Goal: Task Accomplishment & Management: Complete application form

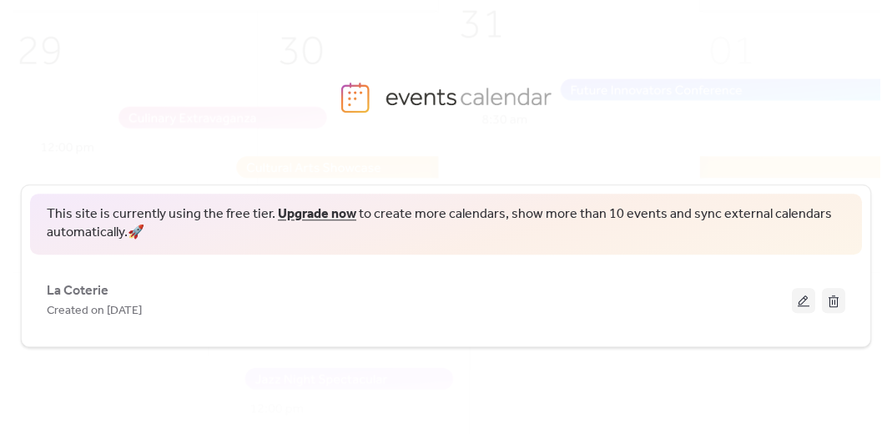
scroll to position [98, 0]
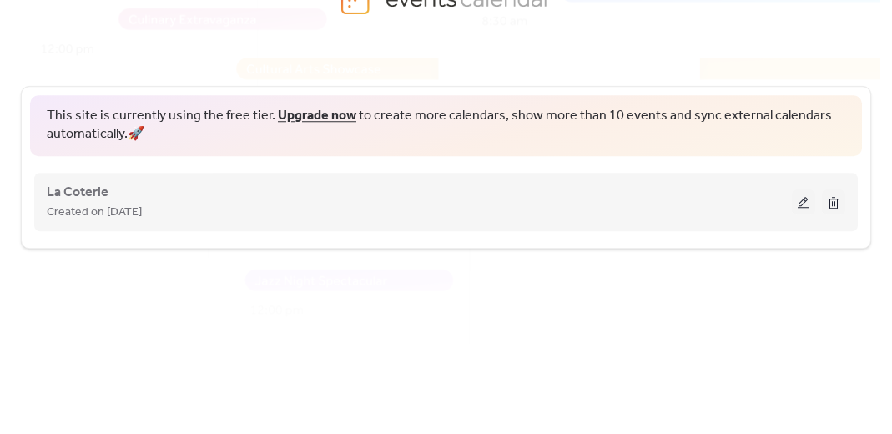
click at [187, 193] on div "La Coterie Created on [DATE]" at bounding box center [419, 202] width 745 height 40
click at [68, 197] on span "La Coterie" at bounding box center [78, 193] width 62 height 20
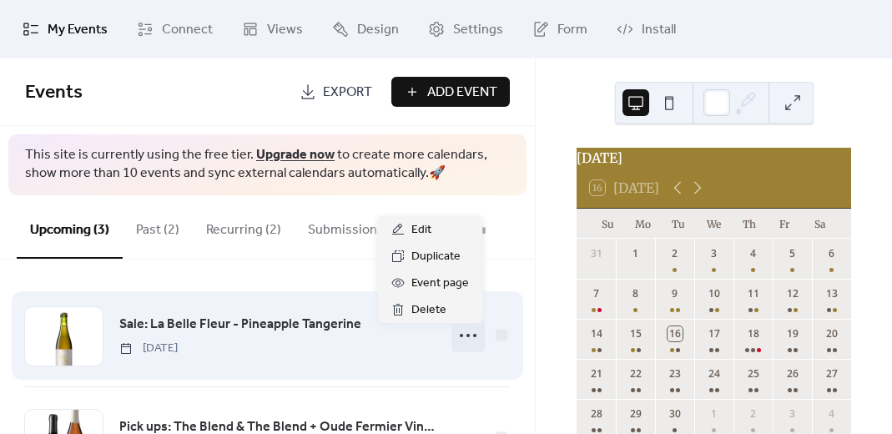
click at [462, 338] on icon at bounding box center [468, 335] width 27 height 27
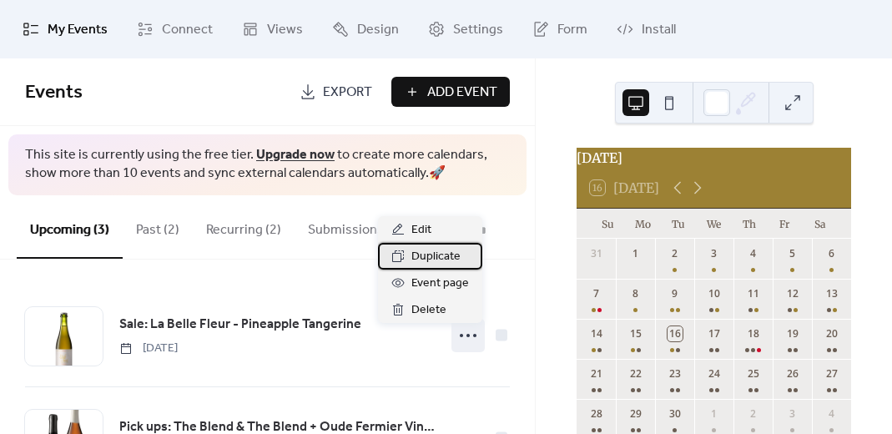
click at [436, 254] on span "Duplicate" at bounding box center [435, 257] width 49 height 20
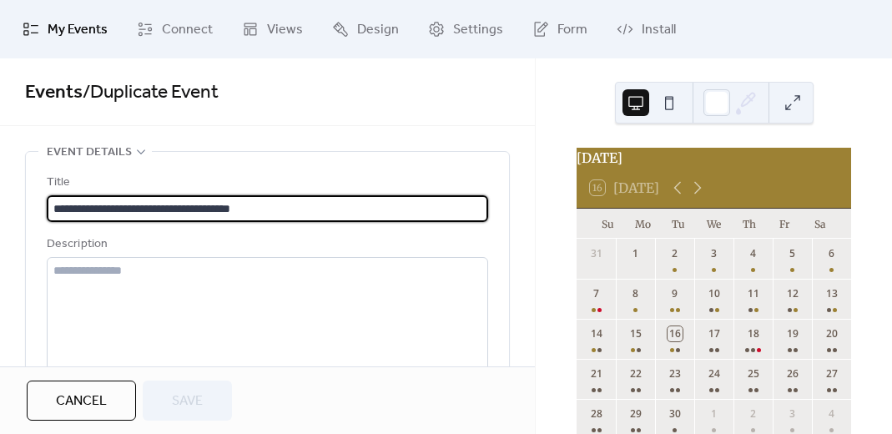
drag, startPoint x: 279, startPoint y: 208, endPoint x: 86, endPoint y: 204, distance: 192.7
click at [86, 204] on input "**********" at bounding box center [267, 208] width 441 height 27
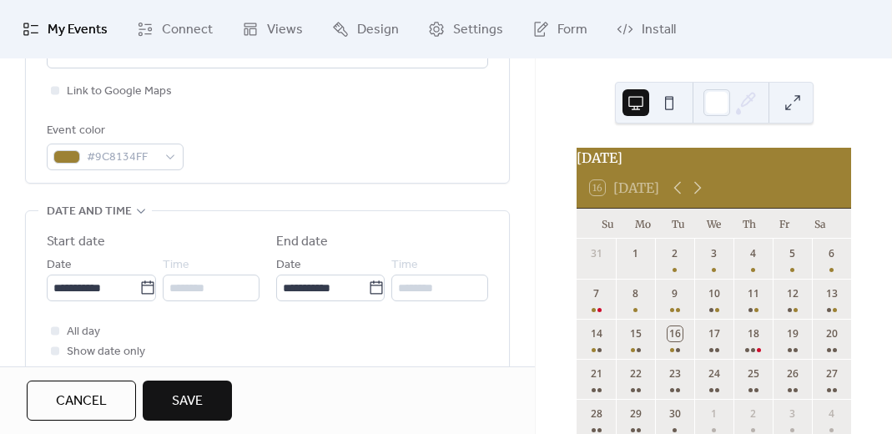
scroll to position [495, 0]
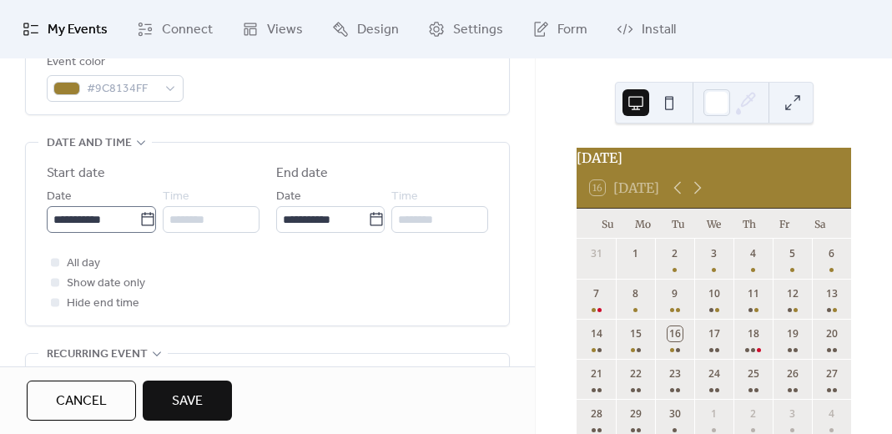
type input "**********"
click at [144, 216] on icon at bounding box center [147, 218] width 13 height 13
click at [139, 216] on input "**********" at bounding box center [93, 219] width 93 height 27
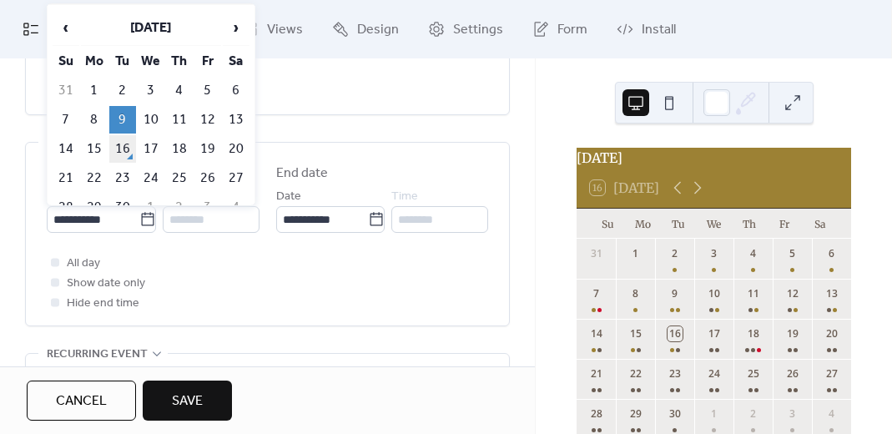
click at [123, 144] on td "16" at bounding box center [122, 149] width 27 height 28
type input "**********"
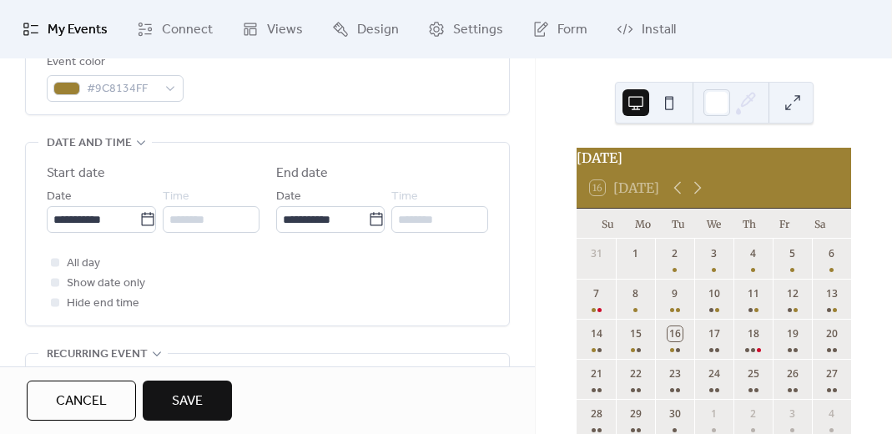
click at [206, 290] on div "All day Show date only Hide end time" at bounding box center [267, 283] width 441 height 60
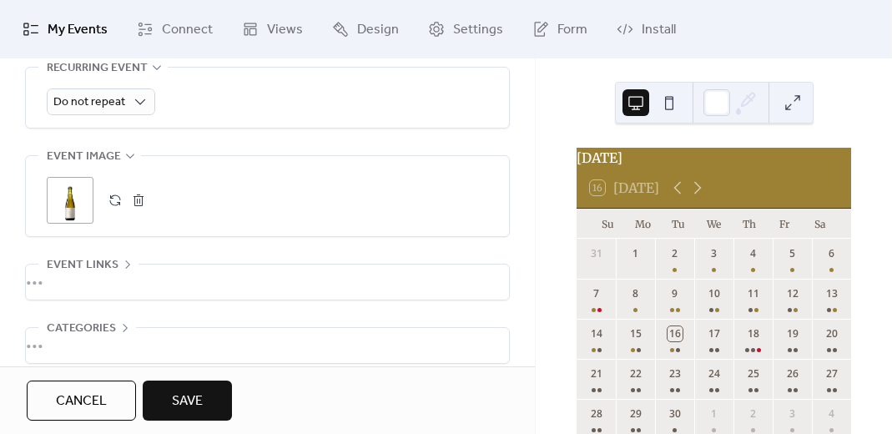
scroll to position [811, 0]
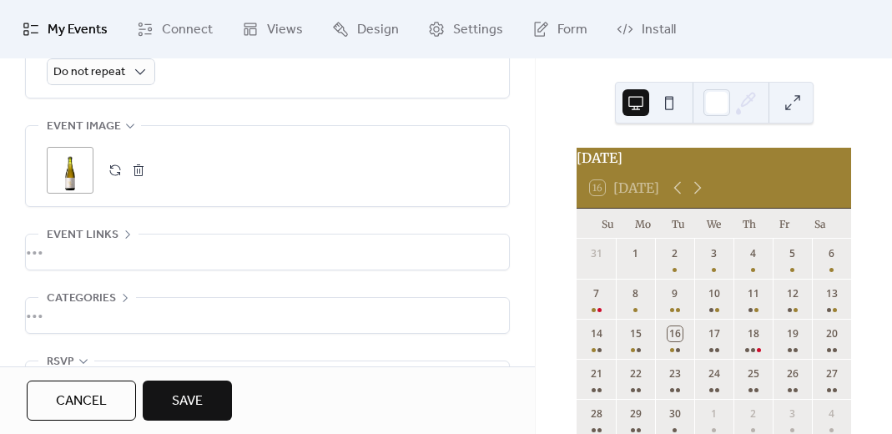
click at [139, 168] on button "button" at bounding box center [138, 169] width 23 height 23
click at [115, 167] on button "button" at bounding box center [114, 169] width 23 height 23
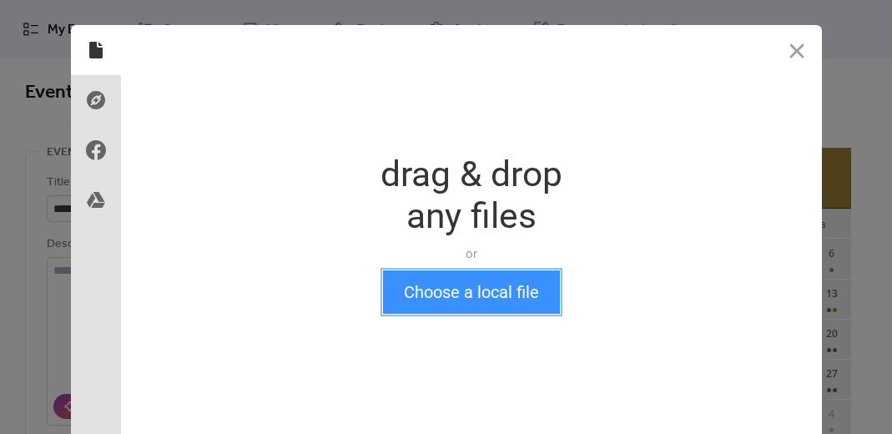
click at [525, 295] on button "Choose a local file" at bounding box center [471, 291] width 177 height 43
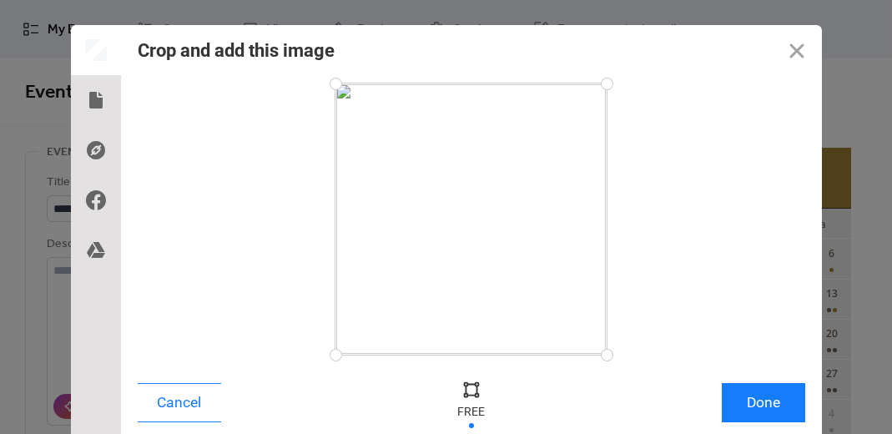
scroll to position [33, 0]
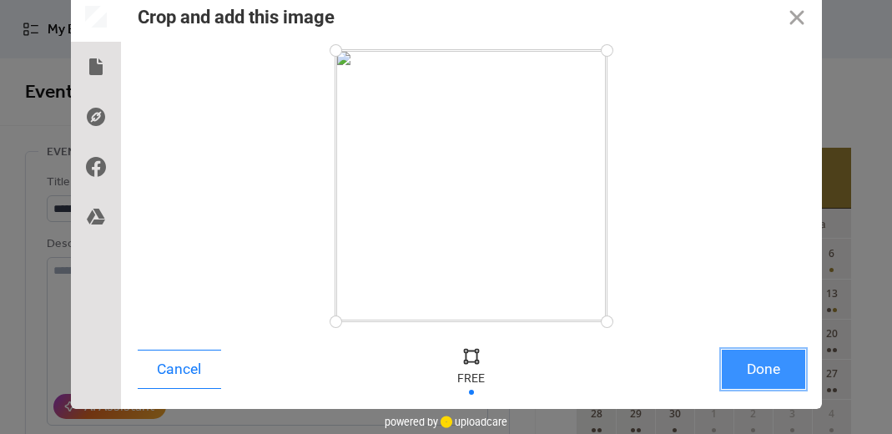
click at [756, 373] on button "Done" at bounding box center [763, 368] width 83 height 39
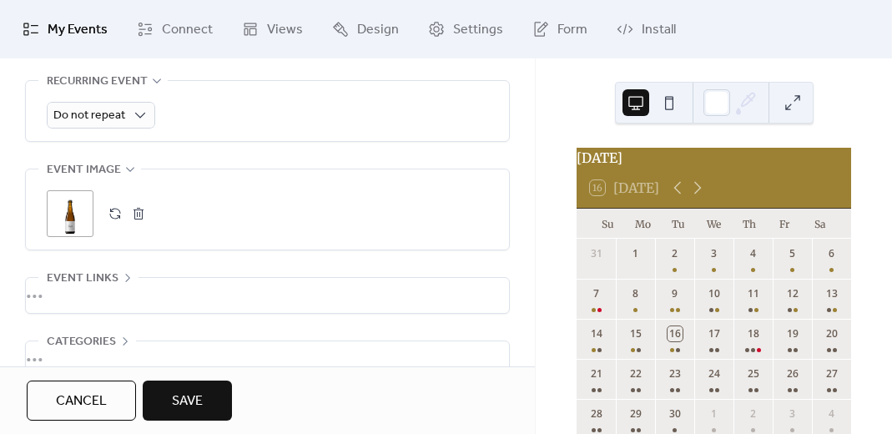
scroll to position [918, 0]
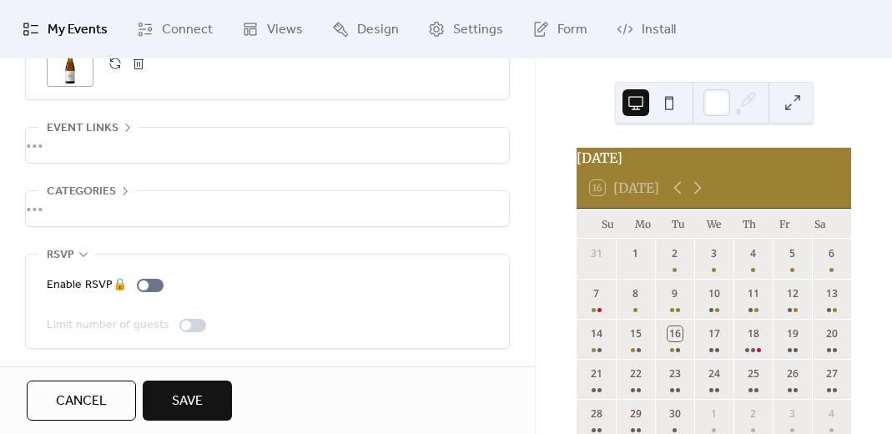
click at [183, 400] on span "Save" at bounding box center [187, 401] width 31 height 20
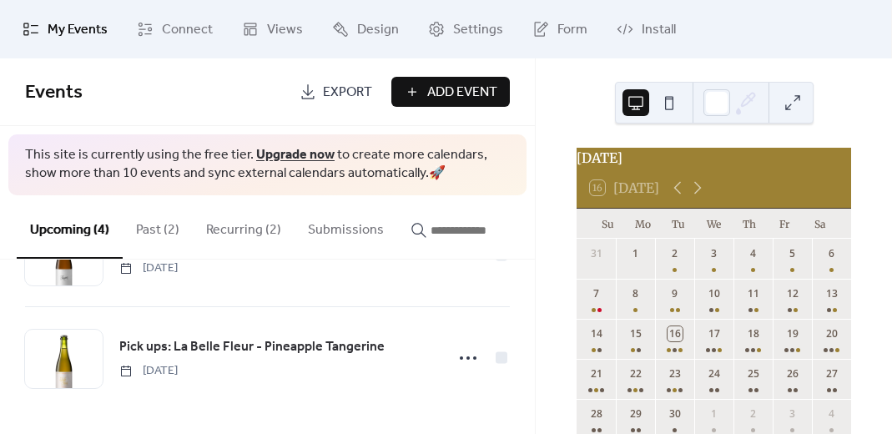
scroll to position [289, 0]
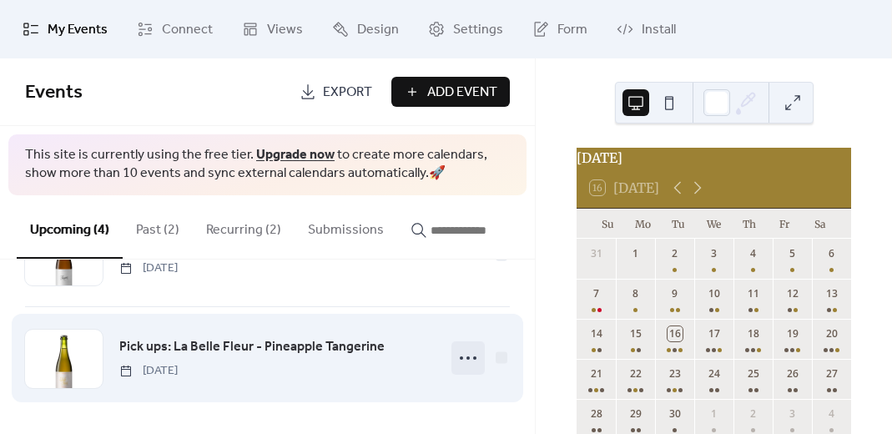
click at [465, 360] on icon at bounding box center [468, 357] width 27 height 27
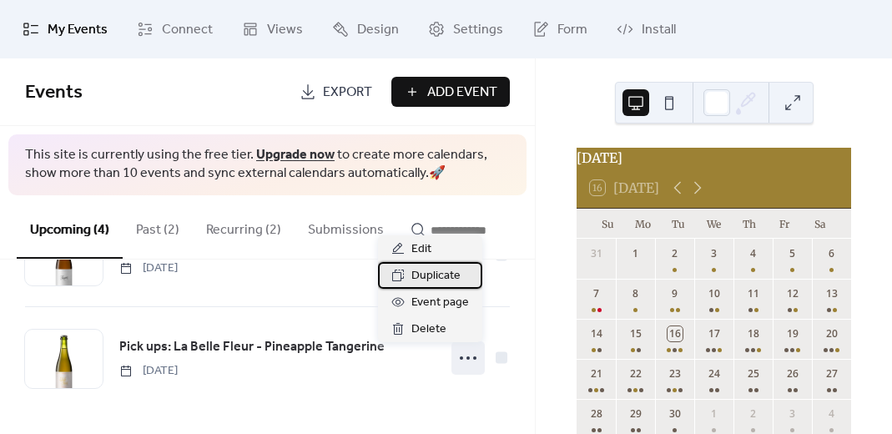
click at [428, 281] on span "Duplicate" at bounding box center [435, 276] width 49 height 20
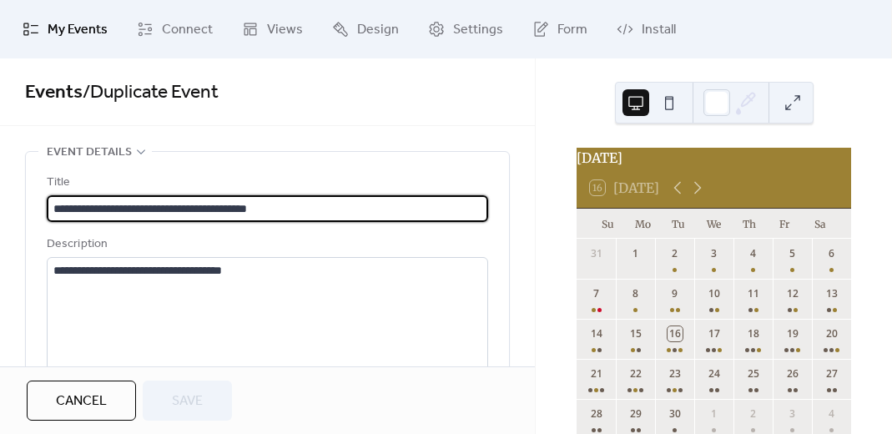
drag, startPoint x: 106, startPoint y: 203, endPoint x: 322, endPoint y: 221, distance: 216.8
click at [322, 221] on input "**********" at bounding box center [265, 208] width 437 height 27
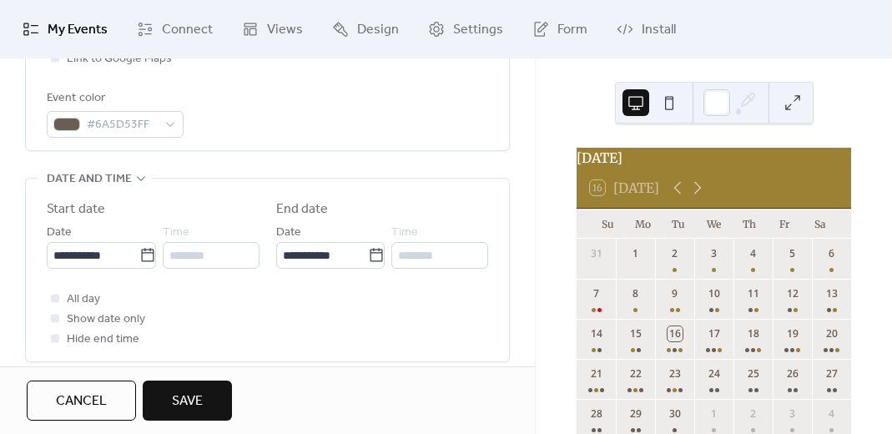
scroll to position [496, 0]
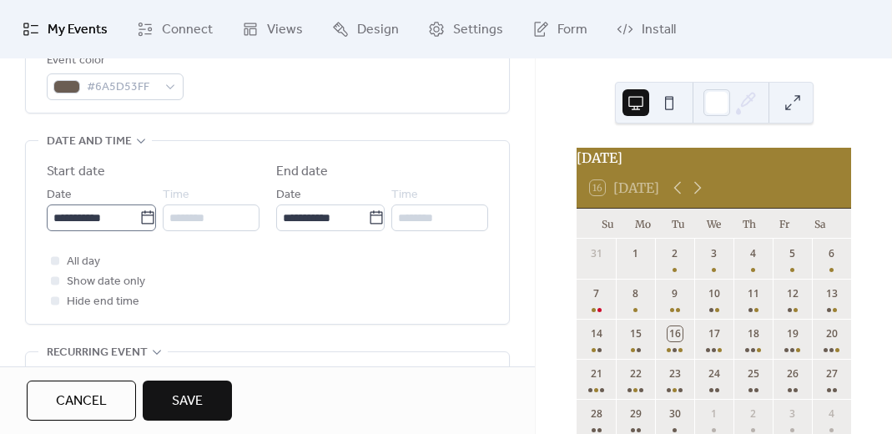
type input "**********"
click at [141, 214] on icon at bounding box center [147, 216] width 13 height 13
click at [139, 214] on input "**********" at bounding box center [93, 217] width 93 height 27
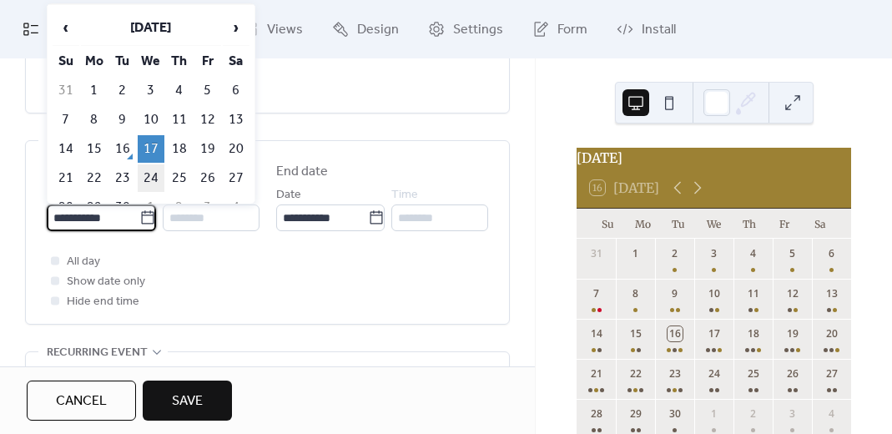
click at [152, 173] on td "24" at bounding box center [151, 178] width 27 height 28
type input "**********"
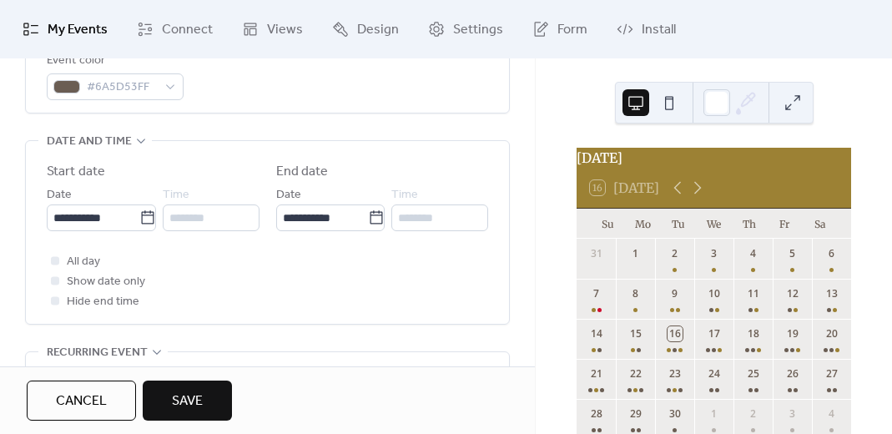
click at [189, 279] on div "All day Show date only Hide end time" at bounding box center [267, 281] width 441 height 60
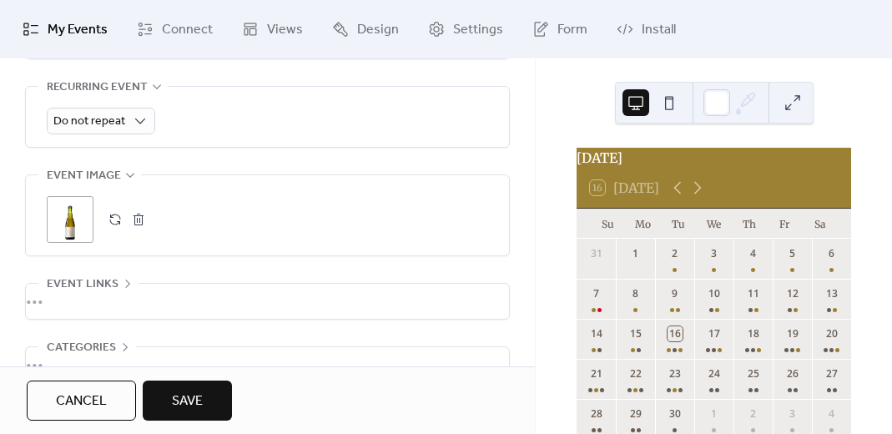
scroll to position [787, 0]
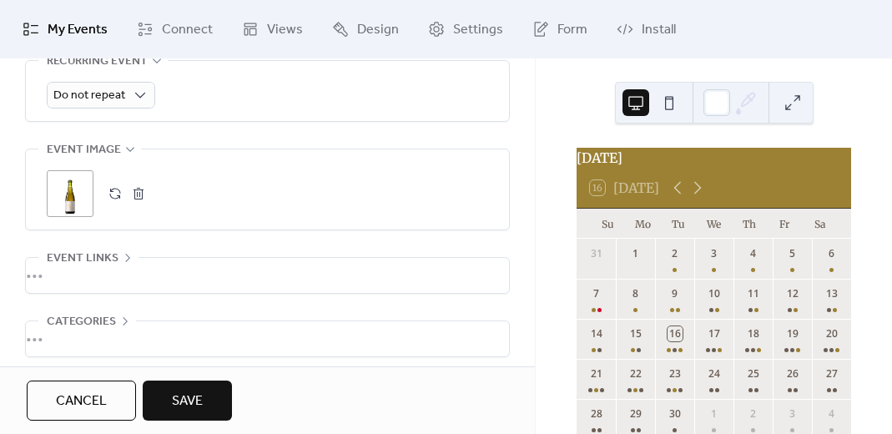
click at [135, 188] on button "button" at bounding box center [138, 193] width 23 height 23
click at [115, 188] on button "button" at bounding box center [114, 193] width 23 height 23
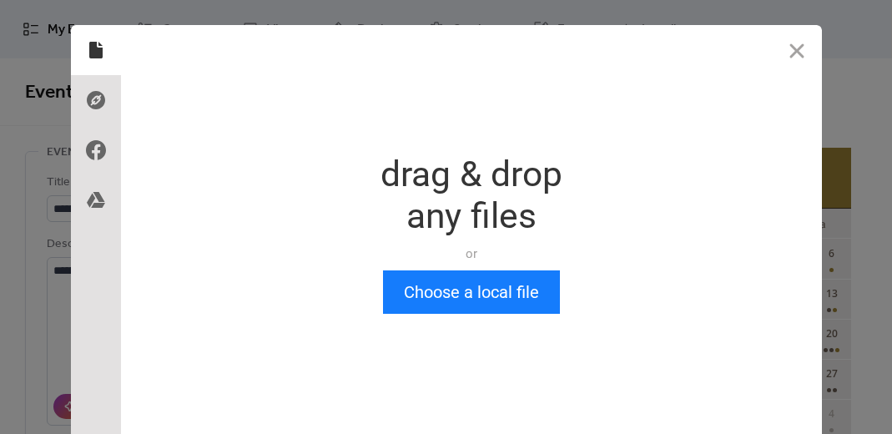
scroll to position [0, 0]
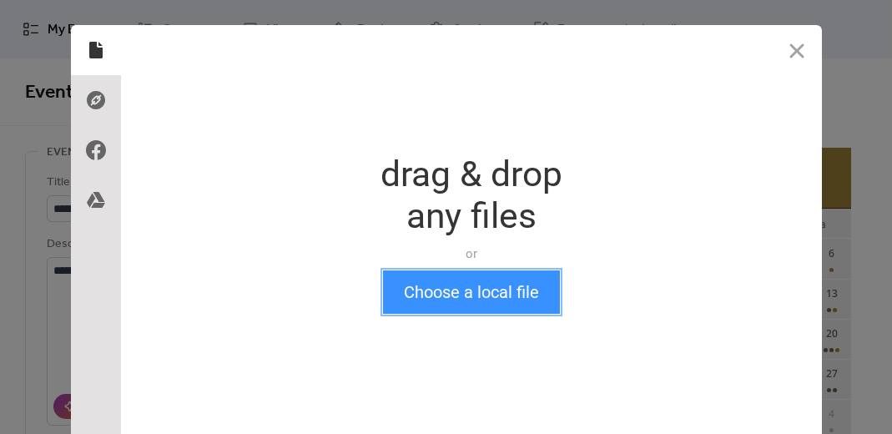
click at [465, 298] on button "Choose a local file" at bounding box center [471, 291] width 177 height 43
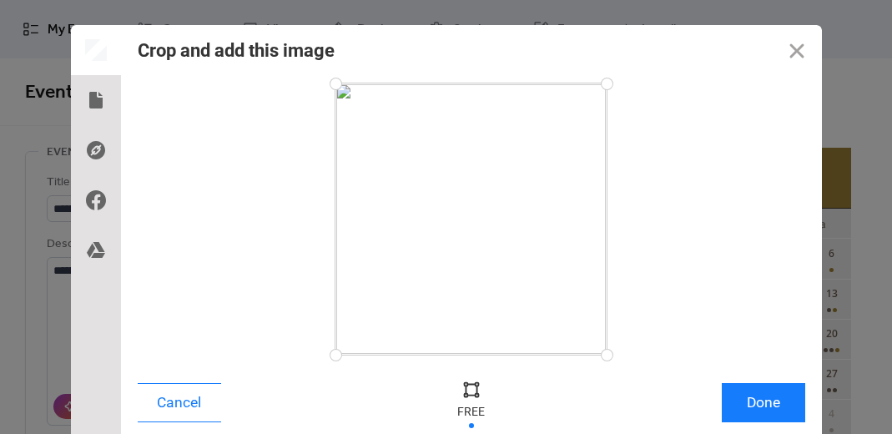
scroll to position [33, 0]
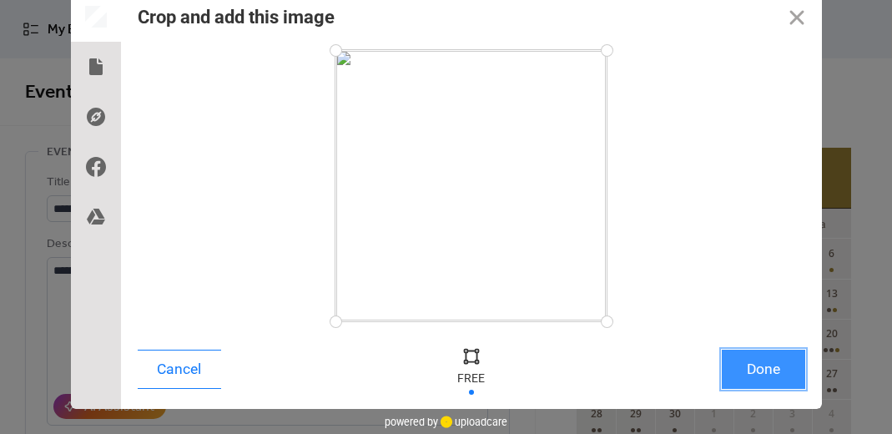
click at [778, 373] on button "Done" at bounding box center [763, 368] width 83 height 39
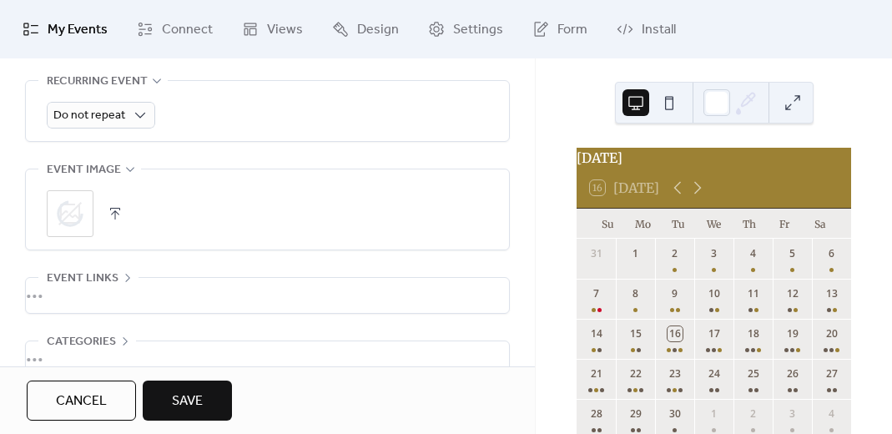
scroll to position [918, 0]
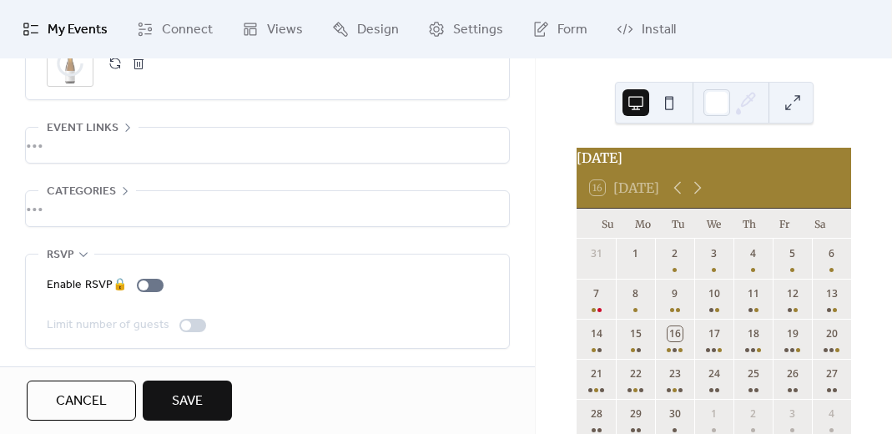
click at [188, 385] on button "Save" at bounding box center [187, 400] width 89 height 40
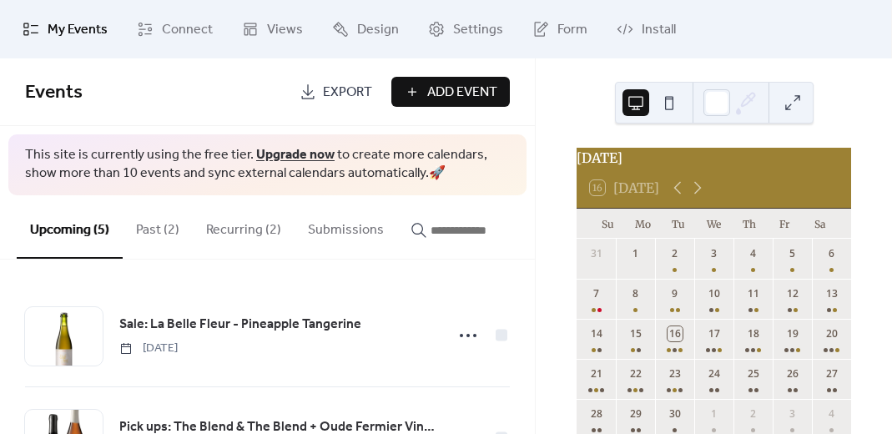
scroll to position [94, 0]
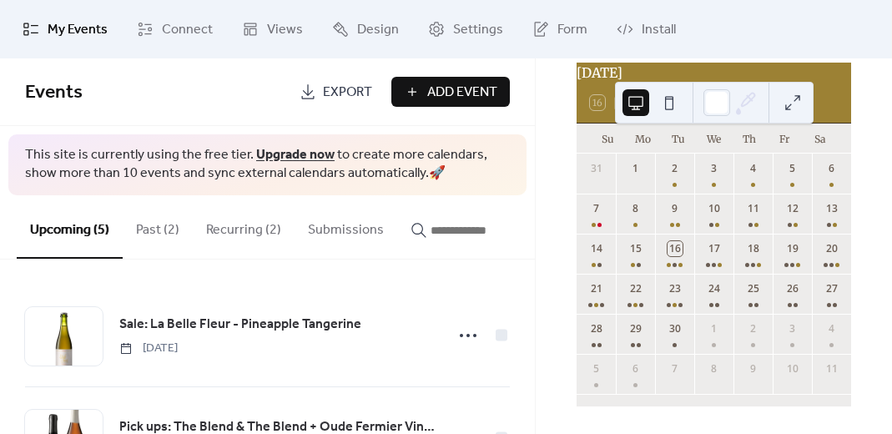
click at [156, 228] on button "Past (2)" at bounding box center [158, 226] width 70 height 62
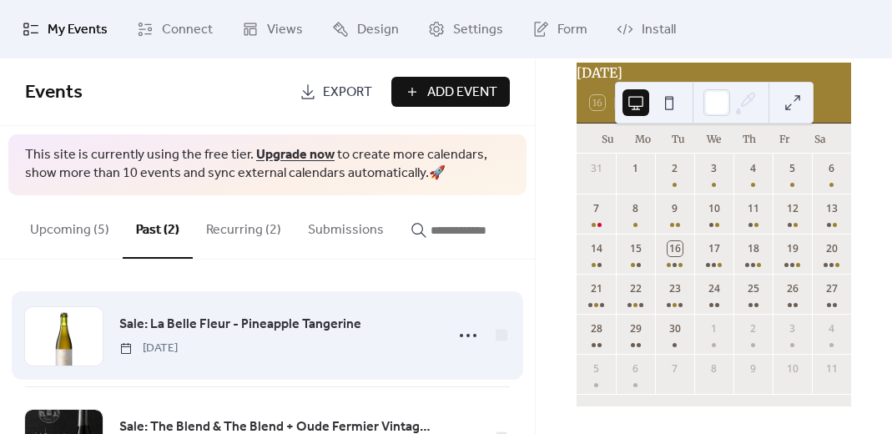
scroll to position [84, 0]
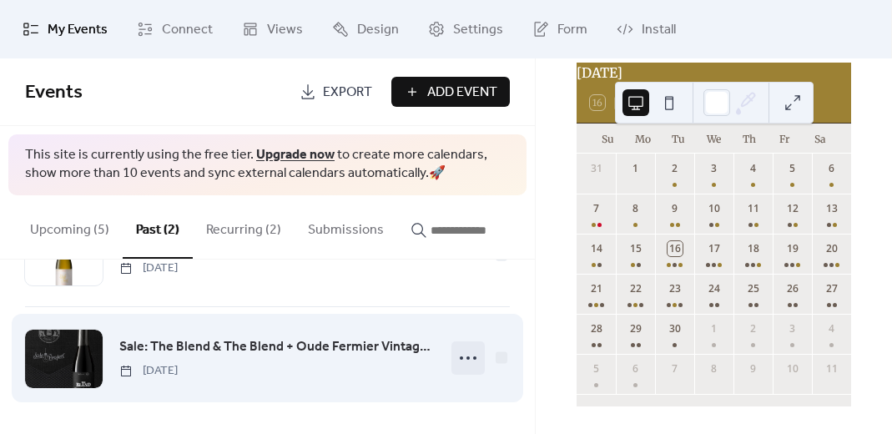
click at [459, 360] on icon at bounding box center [468, 357] width 27 height 27
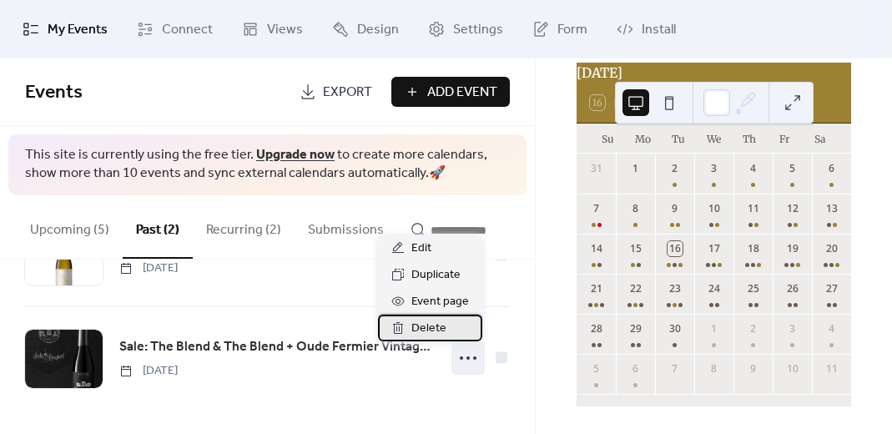
click at [445, 321] on div "Delete" at bounding box center [430, 327] width 104 height 27
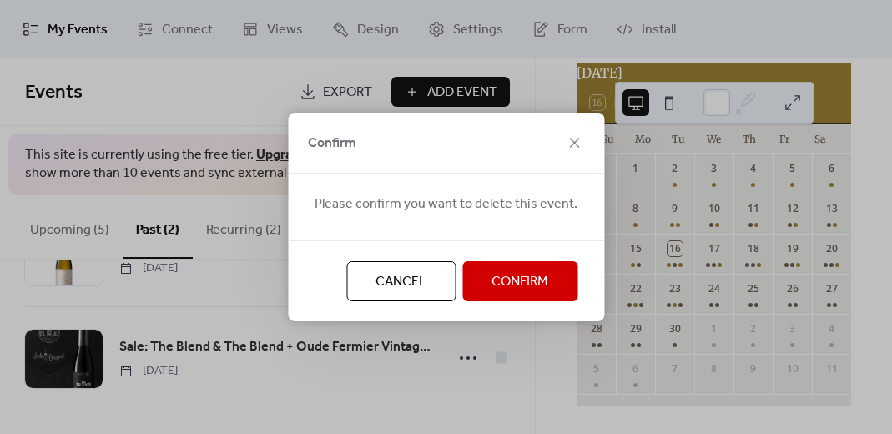
click at [513, 274] on span "Confirm" at bounding box center [519, 282] width 57 height 20
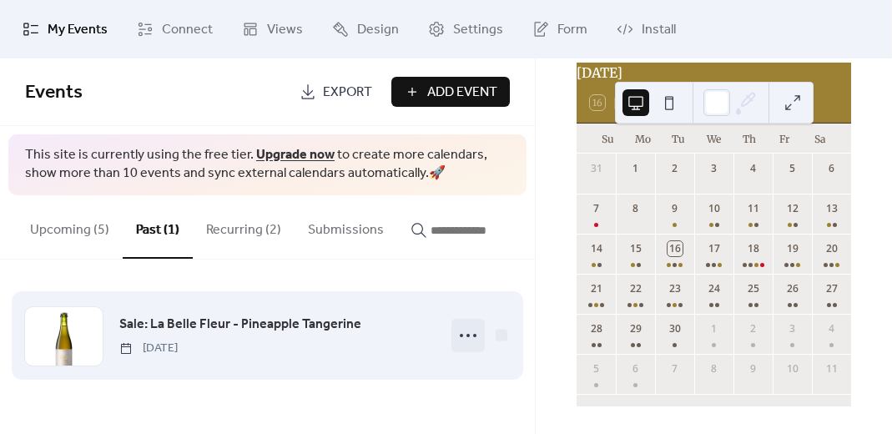
click at [466, 347] on icon at bounding box center [468, 335] width 27 height 27
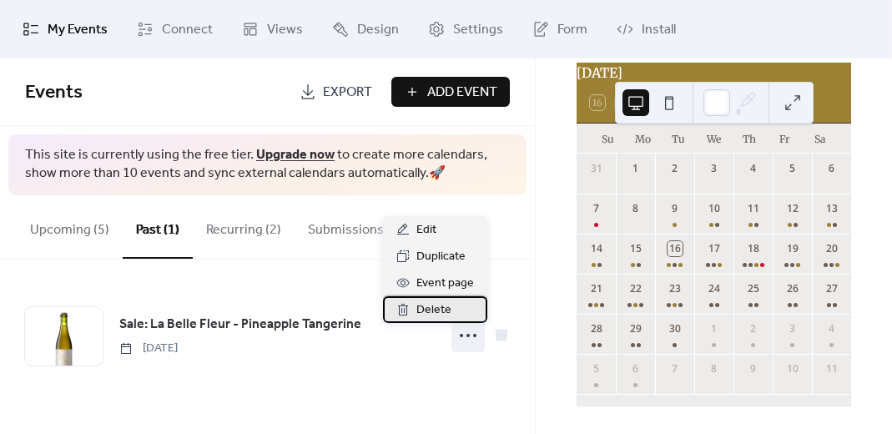
click at [450, 309] on div "Delete" at bounding box center [435, 309] width 104 height 27
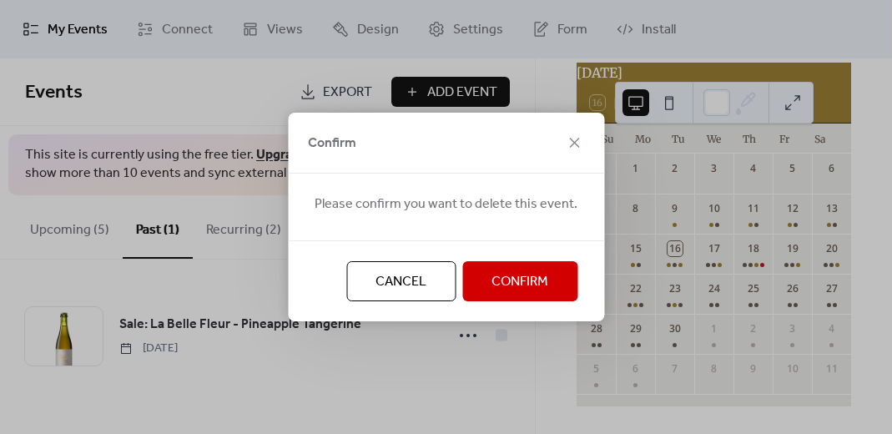
click at [511, 272] on span "Confirm" at bounding box center [519, 282] width 57 height 20
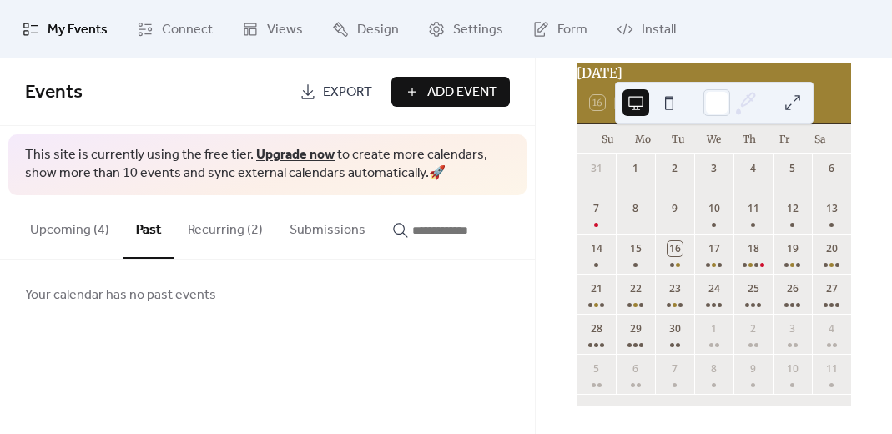
click at [85, 234] on button "Upcoming (4)" at bounding box center [70, 226] width 106 height 62
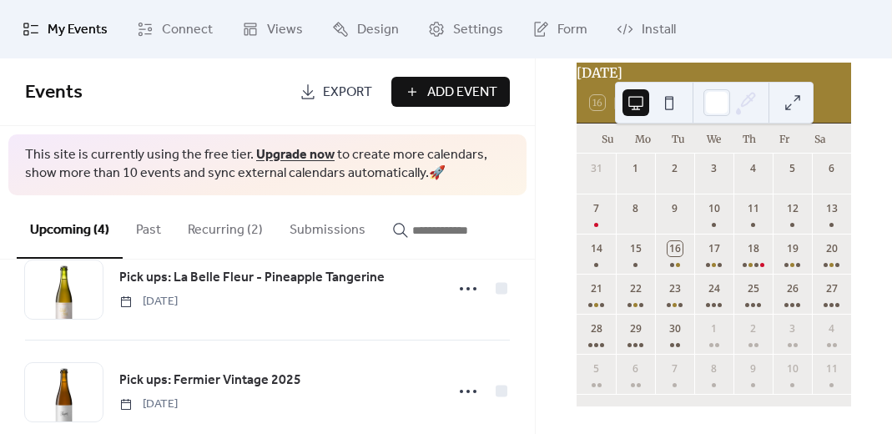
scroll to position [284, 0]
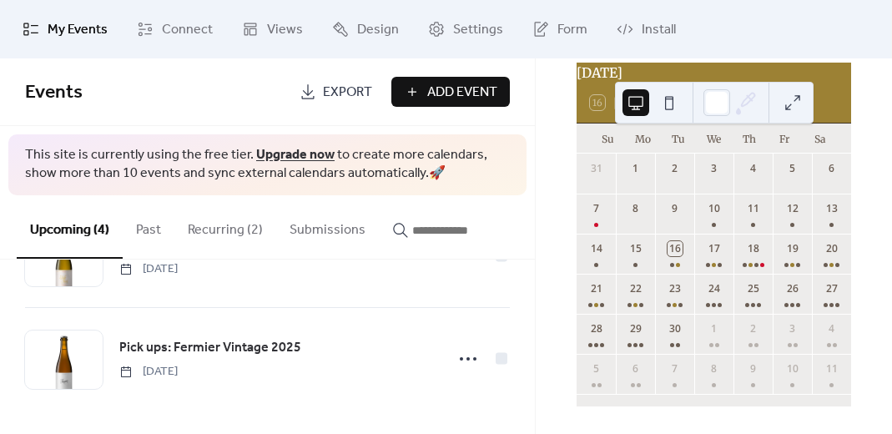
click at [444, 95] on span "Add Event" at bounding box center [462, 93] width 70 height 20
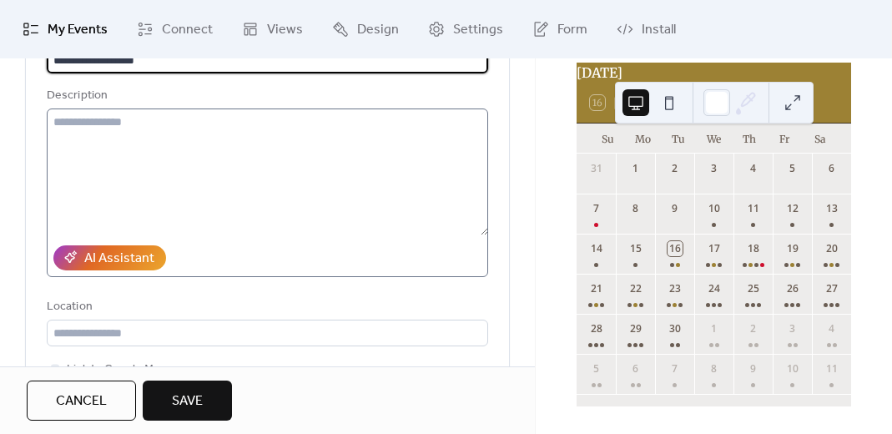
scroll to position [148, 0]
type input "**********"
